Goal: Communication & Community: Answer question/provide support

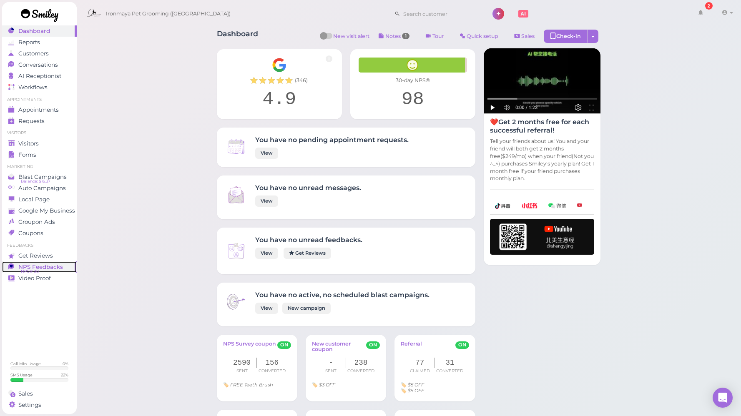
click at [32, 272] on span "NPS® 98" at bounding box center [30, 271] width 18 height 7
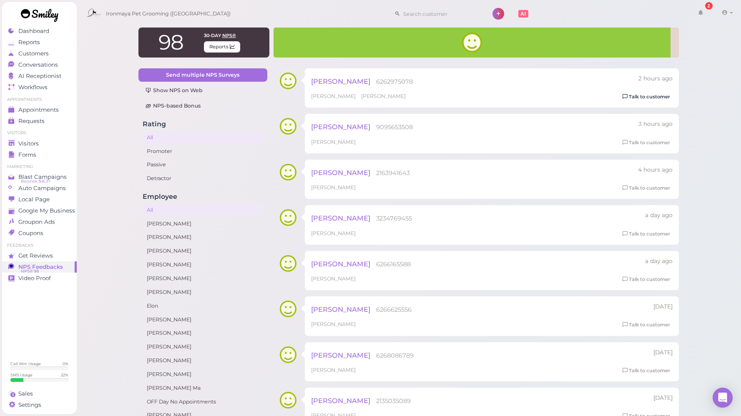
click at [642, 96] on link "Talk to customer" at bounding box center [646, 97] width 53 height 9
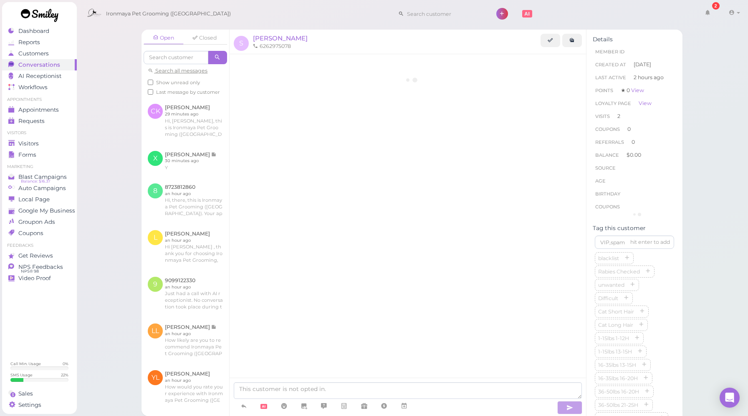
scroll to position [78, 0]
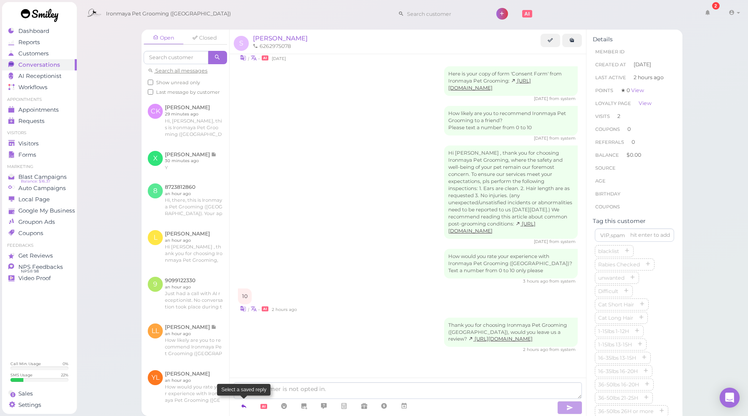
click at [247, 409] on link at bounding box center [244, 406] width 20 height 15
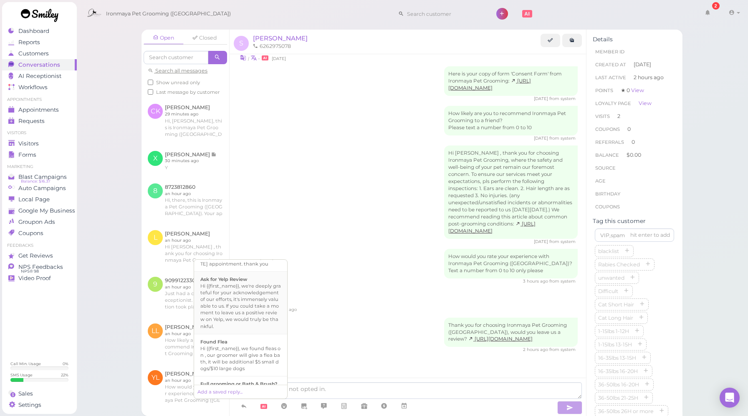
scroll to position [151, 0]
click at [236, 323] on div "Hi {{first_name}}, we're deeply grateful for your acknowledgement of our effort…" at bounding box center [240, 305] width 81 height 47
type textarea "Hi {{first_name}}, we're deeply grateful for your acknowledgement of our effort…"
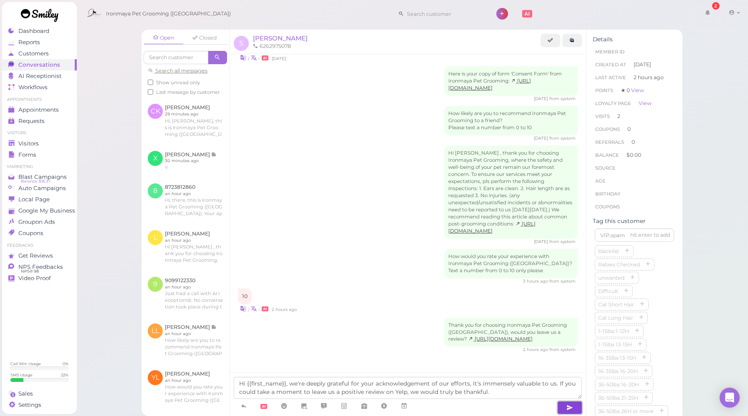
click at [565, 406] on button "button" at bounding box center [569, 407] width 25 height 13
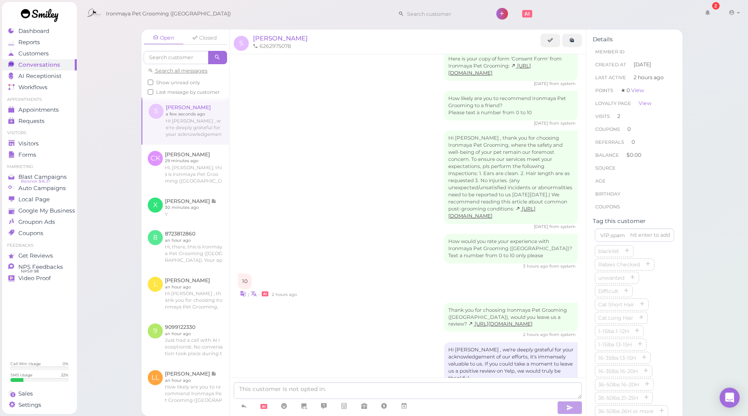
scroll to position [126, 0]
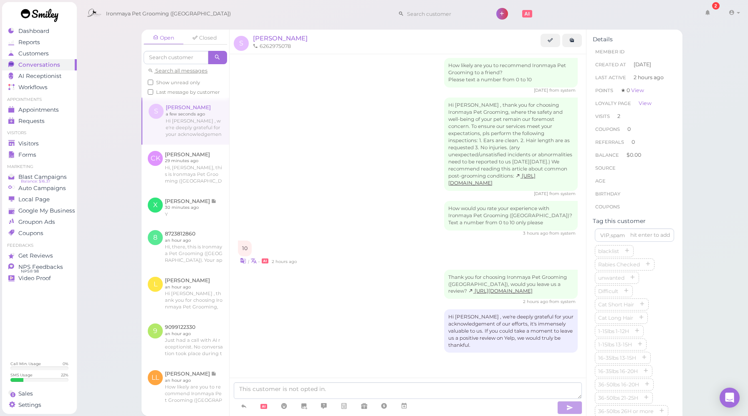
click at [377, 325] on div "Hi Stephanie , we're deeply grateful for your acknowledgement of our efforts, i…" at bounding box center [408, 332] width 340 height 44
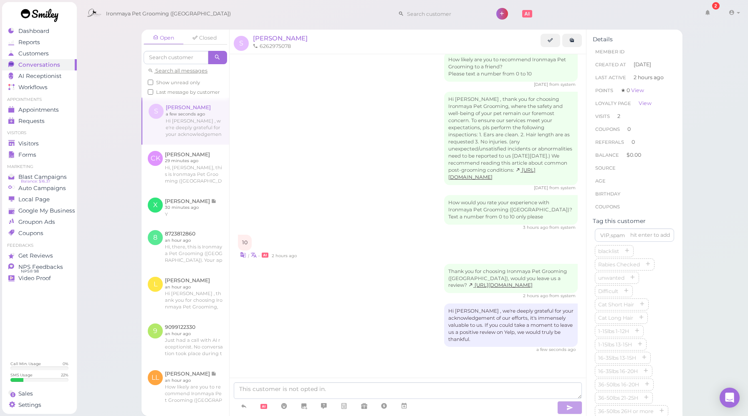
click at [338, 325] on div "Hi Stephanie , we're deeply grateful for your acknowledgement of our efforts, i…" at bounding box center [408, 329] width 340 height 50
click at [271, 342] on div "Hi Stephanie , we're deeply grateful for your acknowledgement of our efforts, i…" at bounding box center [408, 329] width 340 height 50
click at [299, 337] on div "Hi Stephanie , we're deeply grateful for your acknowledgement of our efforts, i…" at bounding box center [408, 329] width 340 height 50
click at [310, 341] on div "Hi Stephanie , we're deeply grateful for your acknowledgement of our efforts, i…" at bounding box center [408, 329] width 340 height 50
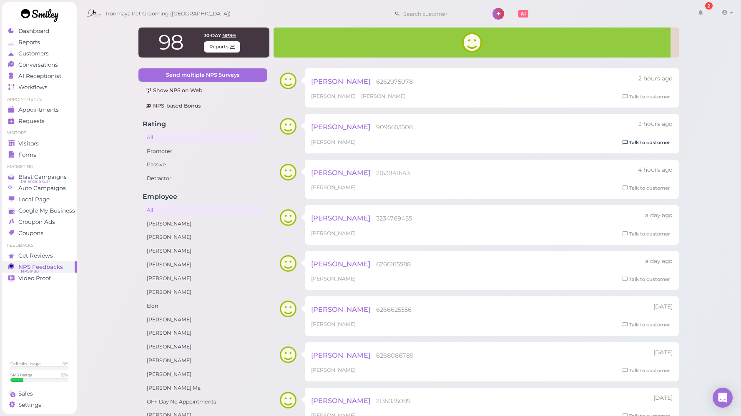
click at [640, 141] on link "Talk to customer" at bounding box center [646, 142] width 53 height 9
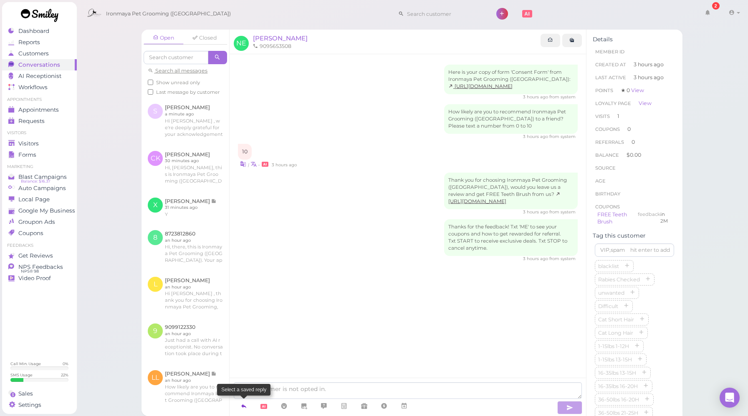
click at [242, 405] on icon at bounding box center [243, 406] width 7 height 8
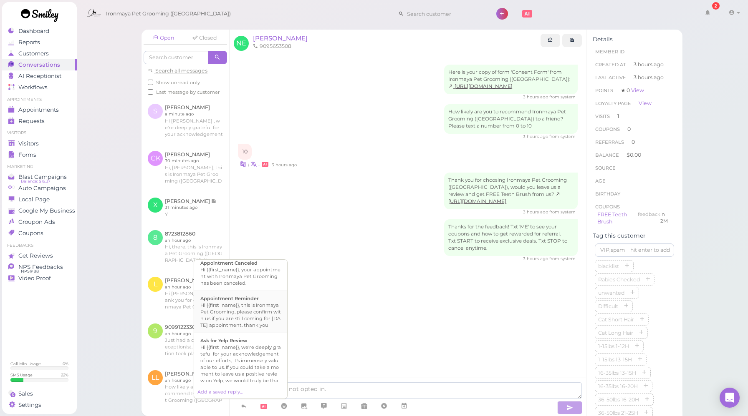
scroll to position [143, 0]
click at [236, 313] on div "Hi {{first_name}}, we're deeply grateful for your acknowledgement of our effort…" at bounding box center [240, 313] width 81 height 47
type textarea "Hi {{first_name}}, we're deeply grateful for your acknowledgement of our effort…"
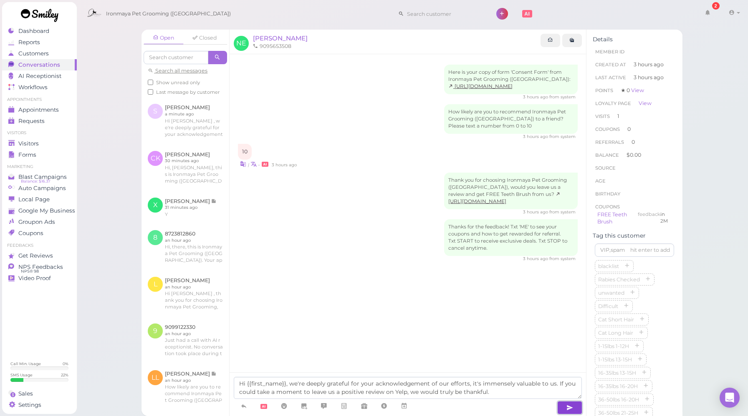
click at [569, 410] on icon "button" at bounding box center [569, 408] width 7 height 8
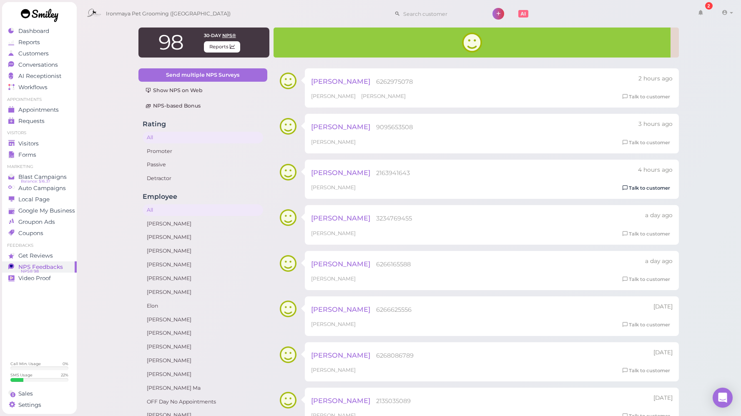
click at [649, 191] on link "Talk to customer" at bounding box center [646, 188] width 53 height 9
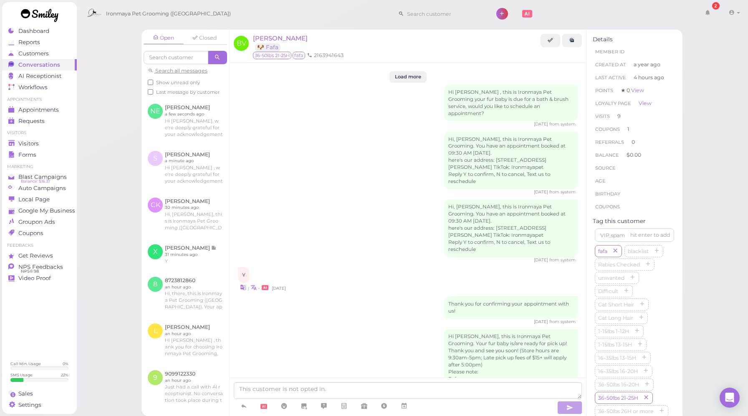
scroll to position [1256, 0]
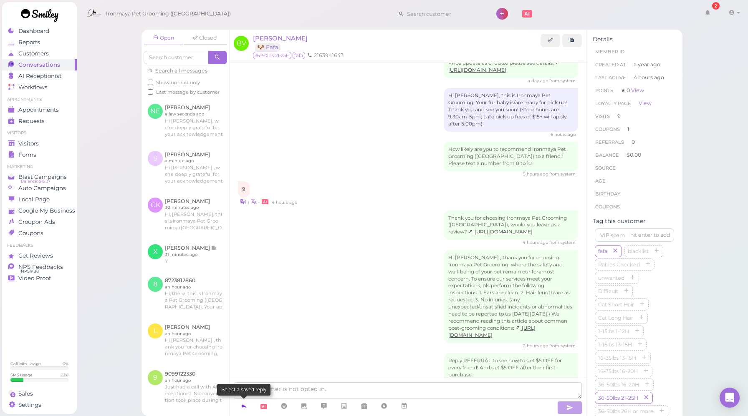
click at [245, 405] on icon at bounding box center [243, 406] width 7 height 8
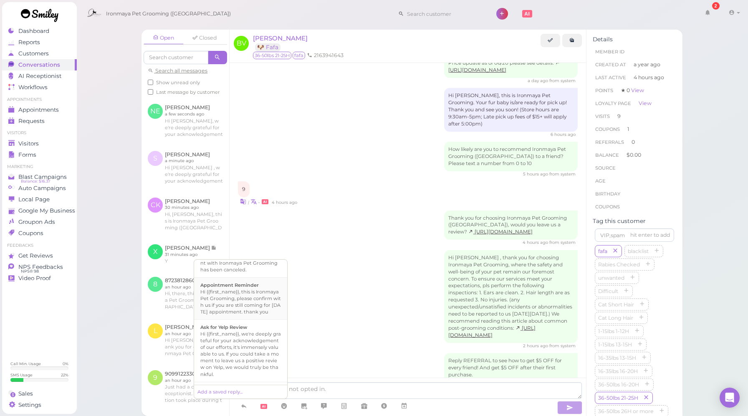
scroll to position [113, 0]
click at [254, 340] on div "Hi {{first_name}}, we're deeply grateful for your acknowledgement of our effort…" at bounding box center [240, 343] width 81 height 47
type textarea "Hi {{first_name}}, we're deeply grateful for your acknowledgement of our effort…"
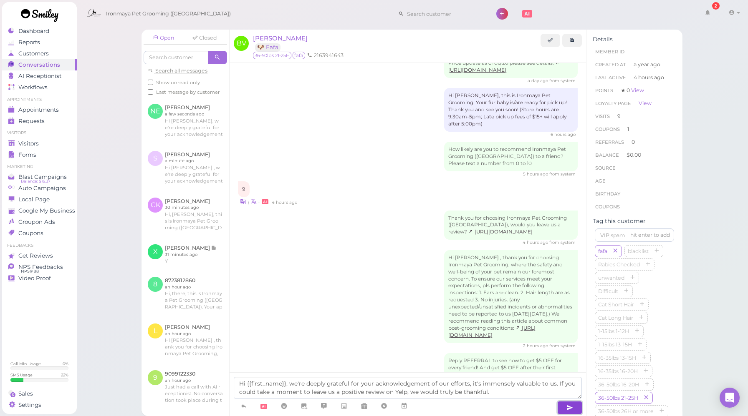
click at [567, 406] on icon "button" at bounding box center [569, 408] width 7 height 8
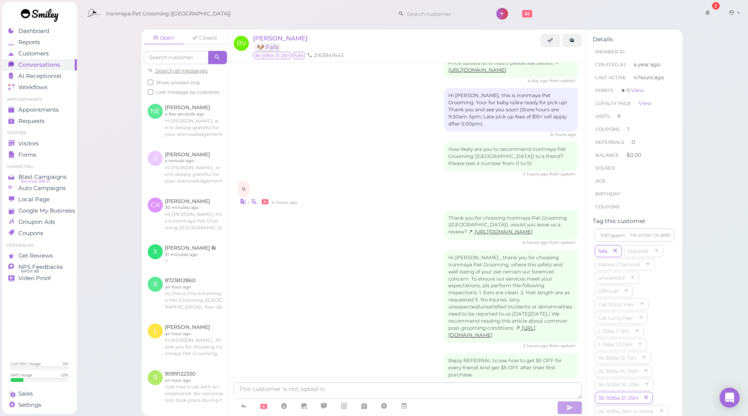
scroll to position [1304, 0]
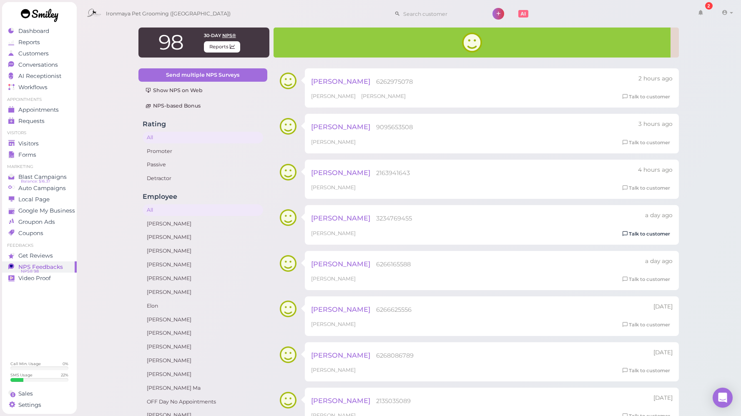
click at [640, 232] on link "Talk to customer" at bounding box center [646, 234] width 53 height 9
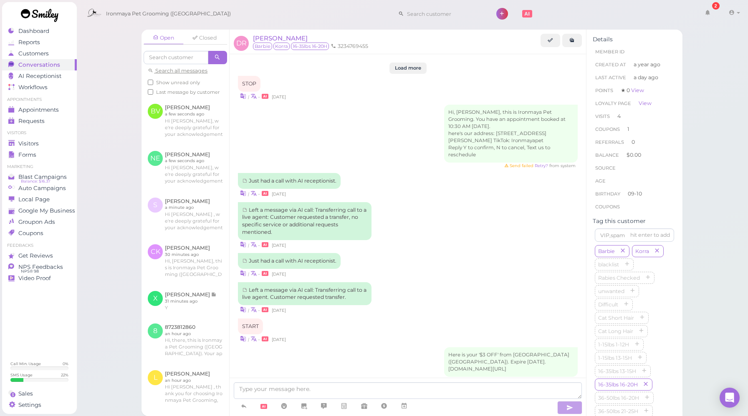
scroll to position [1171, 0]
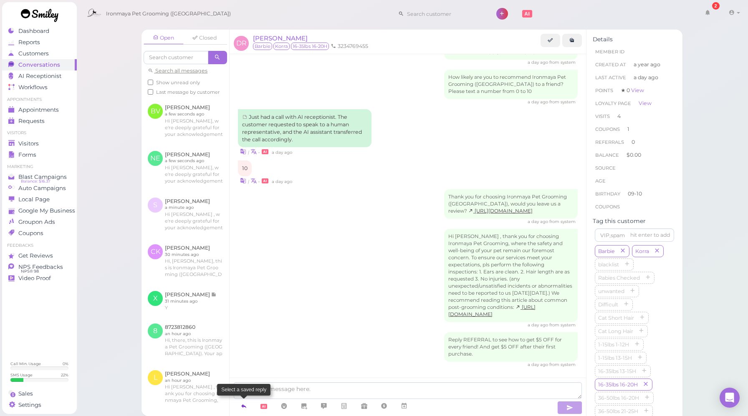
click at [247, 406] on icon at bounding box center [243, 406] width 7 height 8
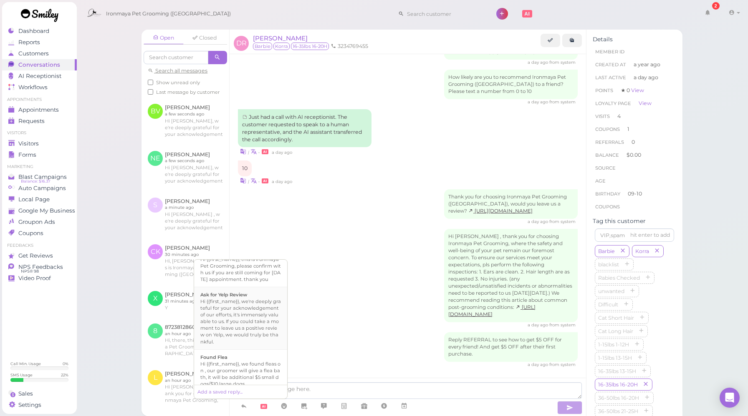
scroll to position [135, 0]
click at [245, 327] on div "Hi {{first_name}}, we're deeply grateful for your acknowledgement of our effort…" at bounding box center [240, 321] width 81 height 47
type textarea "Hi {{first_name}}, we're deeply grateful for your acknowledgement of our effort…"
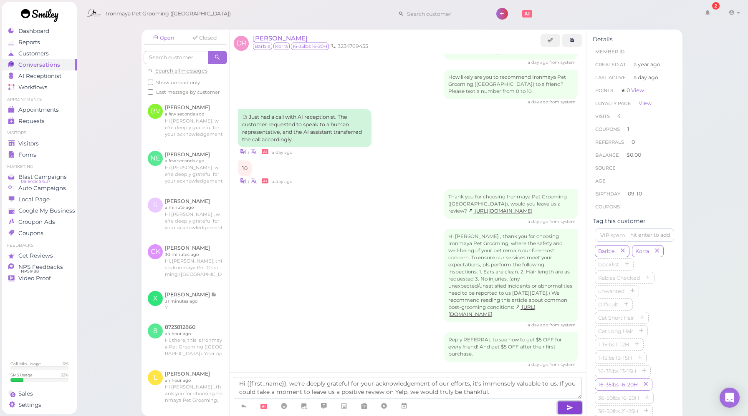
click at [568, 406] on icon "button" at bounding box center [569, 408] width 7 height 8
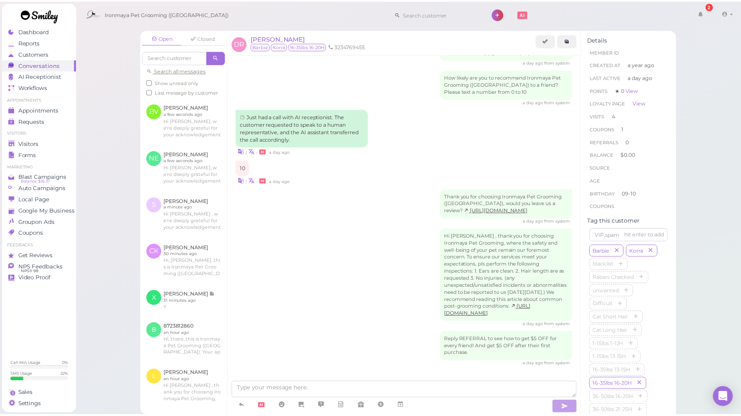
scroll to position [1219, 0]
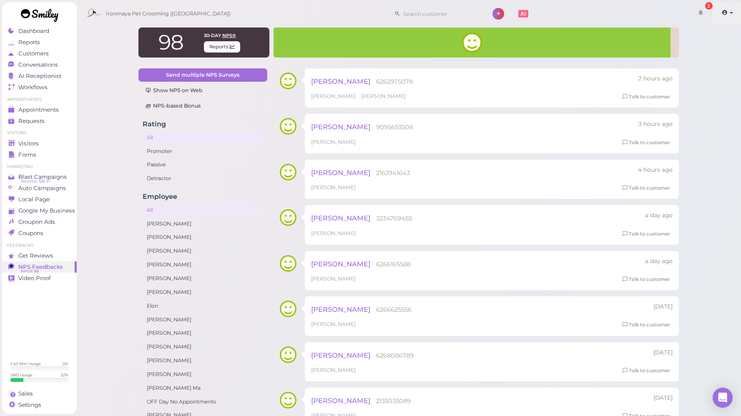
click at [730, 12] on span at bounding box center [731, 13] width 3 height 2
click at [715, 66] on link "Logout" at bounding box center [708, 63] width 68 height 10
